Goal: Navigation & Orientation: Understand site structure

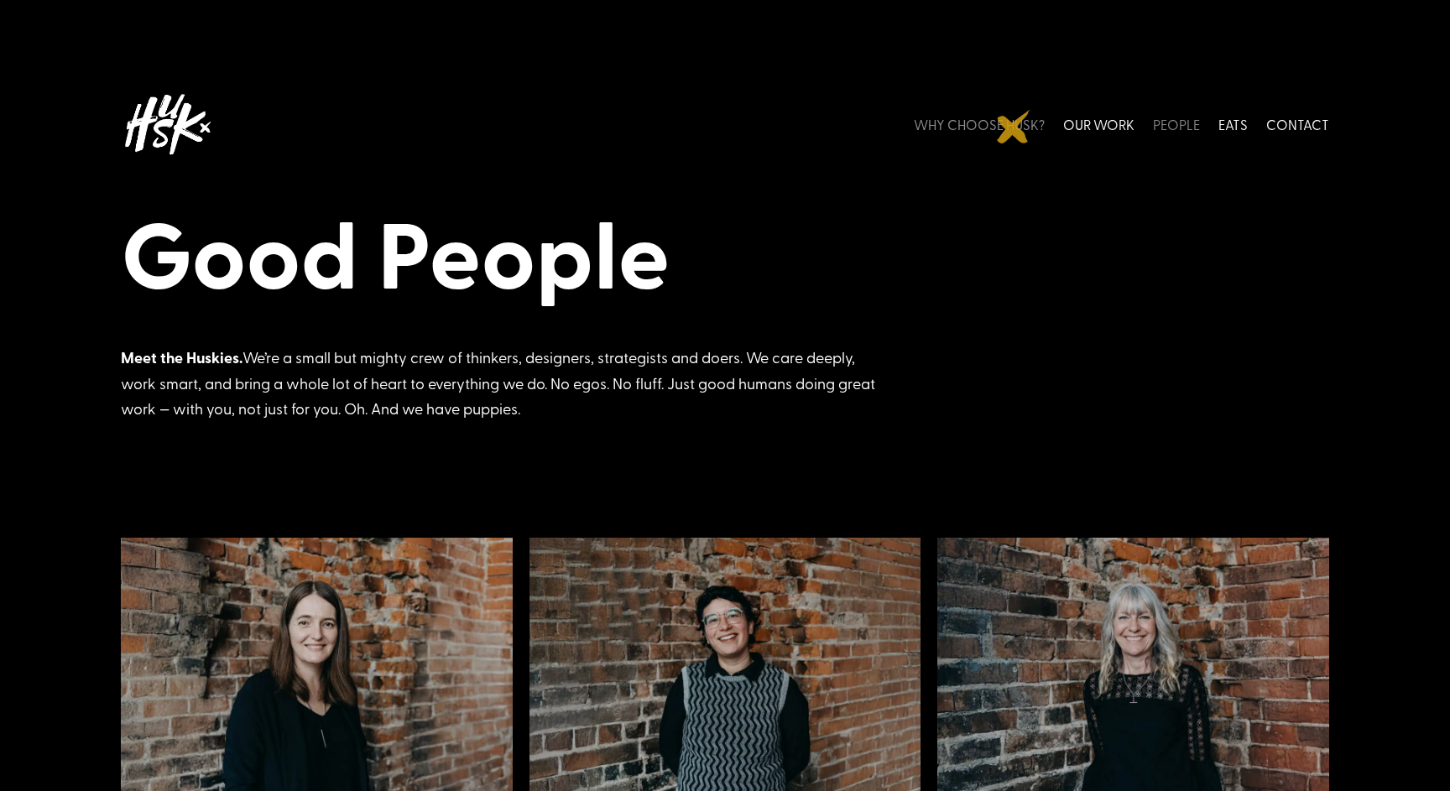
click at [1014, 127] on link "WHY CHOOSE HUSK?" at bounding box center [979, 124] width 131 height 75
click at [1228, 123] on link "EATS" at bounding box center [1232, 124] width 29 height 75
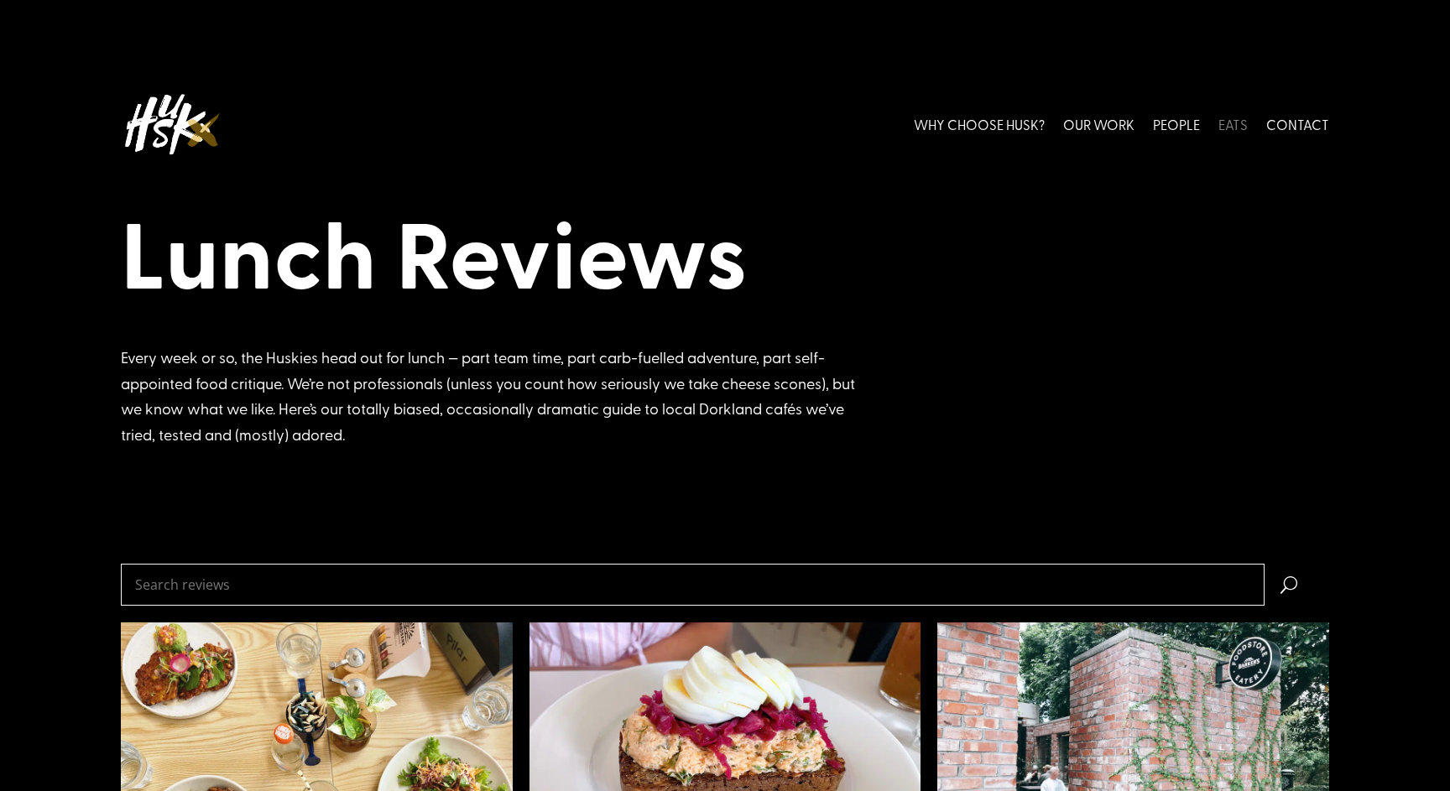
click at [185, 124] on img at bounding box center [167, 124] width 92 height 75
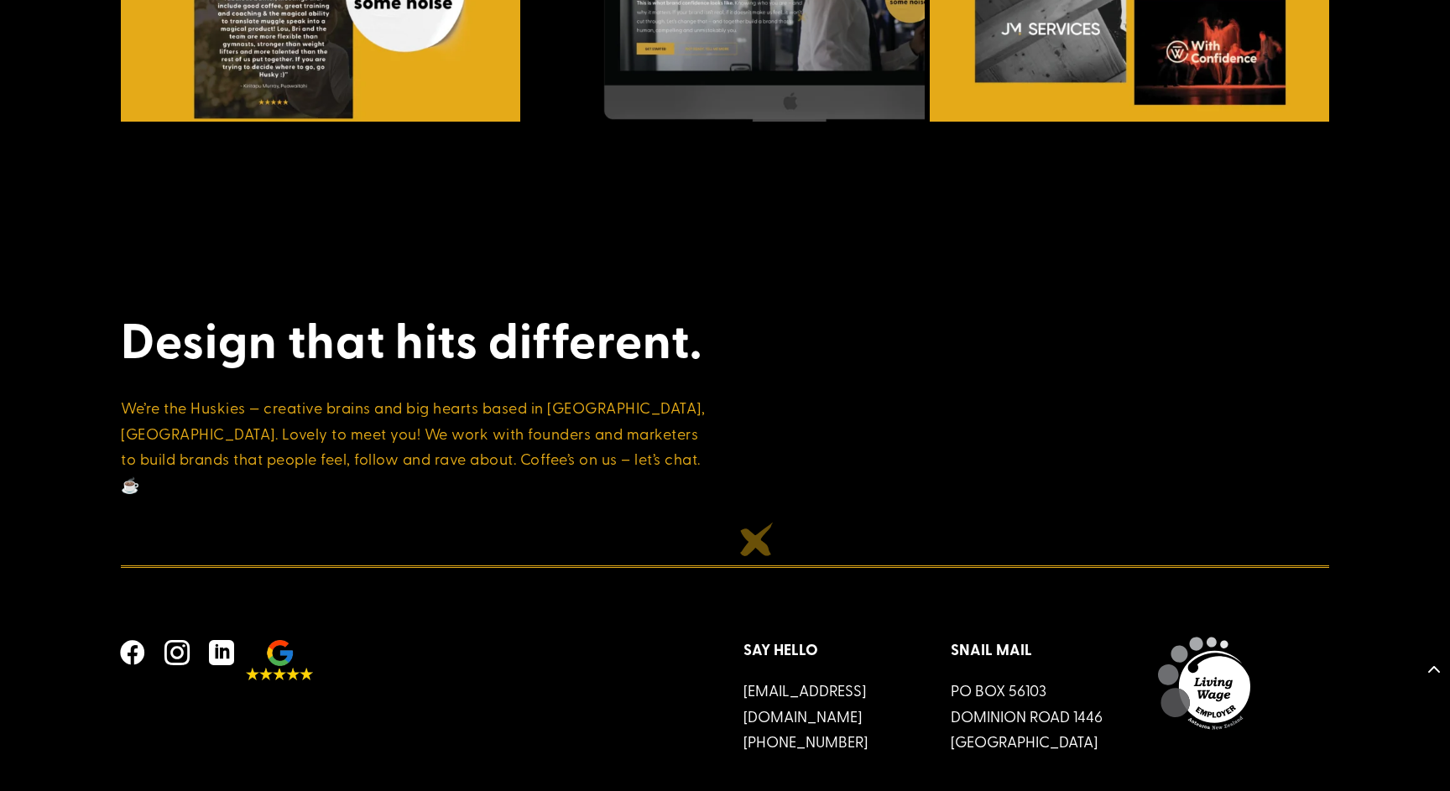
scroll to position [5613, 0]
